Goal: Find specific page/section: Find specific page/section

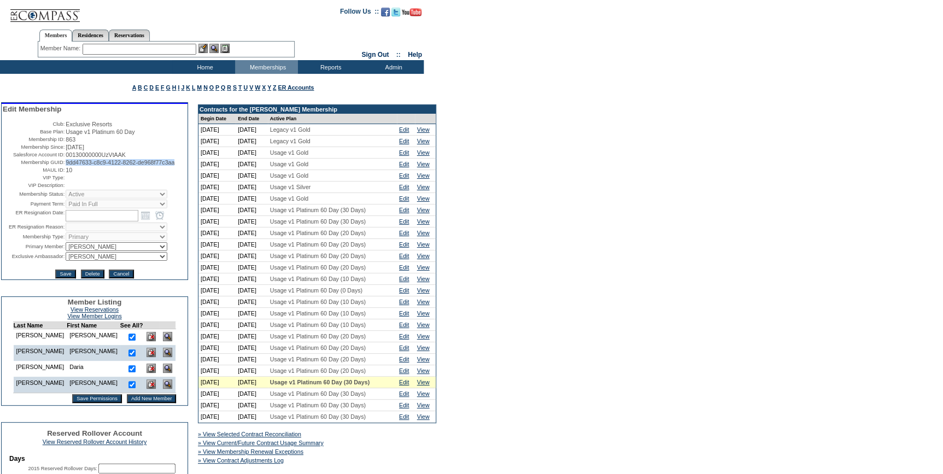
drag, startPoint x: 112, startPoint y: 174, endPoint x: 64, endPoint y: 166, distance: 48.3
click at [66, 166] on td "9dd47633-c8c9-4122-8262-de968f77c3aa" at bounding box center [126, 162] width 121 height 7
click at [156, 49] on input "text" at bounding box center [140, 49] width 114 height 11
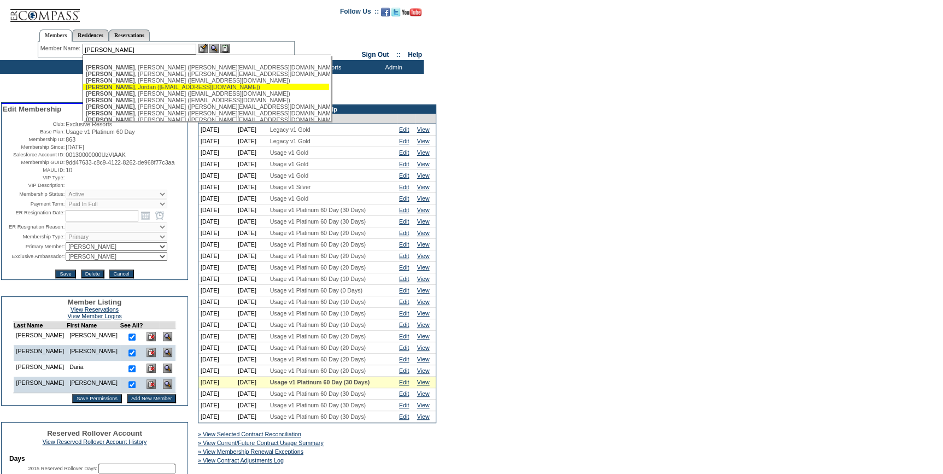
drag, startPoint x: 127, startPoint y: 87, endPoint x: 180, endPoint y: 64, distance: 58.5
click at [127, 87] on div "[PERSON_NAME] ([EMAIL_ADDRESS][DOMAIN_NAME])" at bounding box center [206, 87] width 241 height 7
type input "[PERSON_NAME] ([EMAIL_ADDRESS][DOMAIN_NAME])"
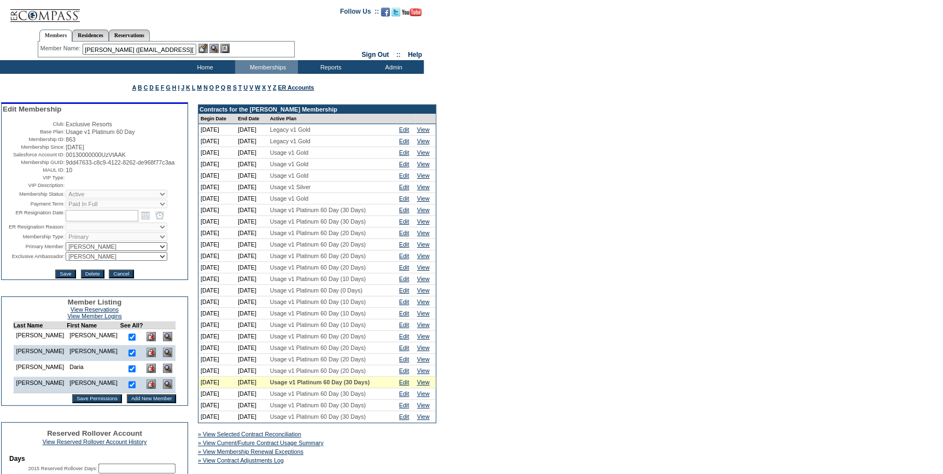
drag, startPoint x: 207, startPoint y: 48, endPoint x: 207, endPoint y: 56, distance: 7.7
click at [207, 48] on img at bounding box center [202, 48] width 9 height 9
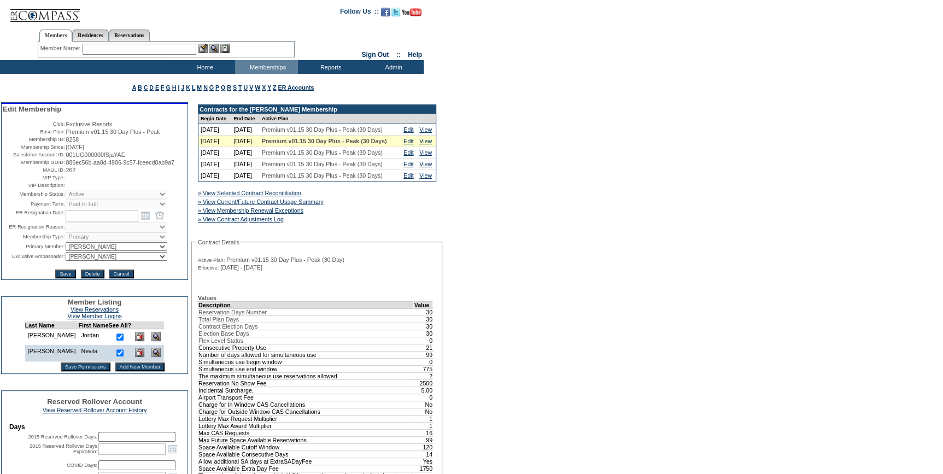
drag, startPoint x: 296, startPoint y: 230, endPoint x: 319, endPoint y: 230, distance: 22.4
click at [296, 196] on link "» View Selected Contract Reconciliation" at bounding box center [249, 193] width 103 height 7
